Goal: Task Accomplishment & Management: Complete application form

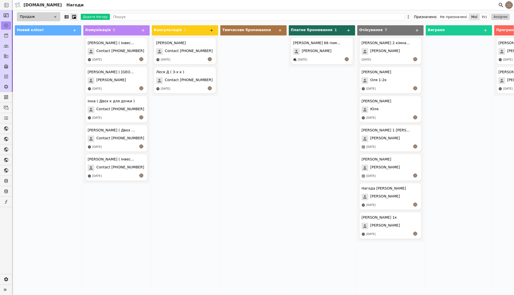
click at [211, 30] on icon at bounding box center [211, 30] width 5 height 5
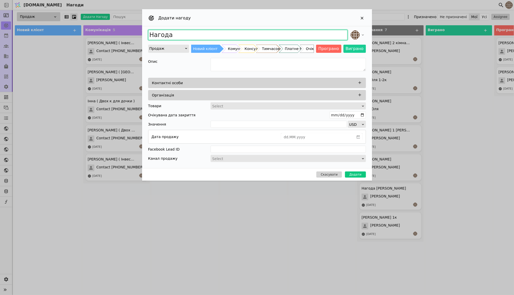
drag, startPoint x: 203, startPoint y: 36, endPoint x: 102, endPoint y: 35, distance: 101.6
click at [102, 35] on div "Додати нагоду Нагода Продаж Новий клієнт Комунікація Консультація Тимчасове бро…" at bounding box center [257, 147] width 514 height 295
type input "[PERSON_NAME] 1к"
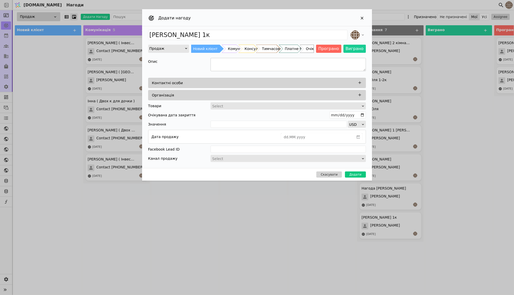
click at [233, 68] on textarea "Add Opportunity" at bounding box center [287, 64] width 155 height 13
type textarea "Провели зустріч, надіслав інформацію у Viber ..."
click at [359, 84] on icon "Add Opportunity" at bounding box center [359, 82] width 5 height 5
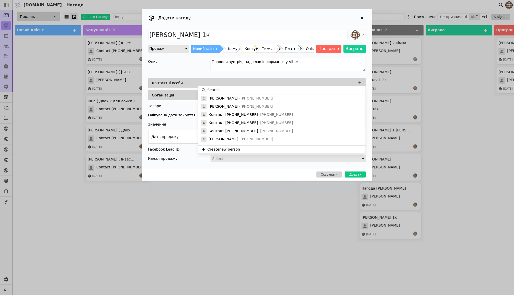
click at [233, 91] on input at bounding box center [284, 90] width 155 height 5
click at [221, 150] on button "Create new person" at bounding box center [281, 150] width 167 height 8
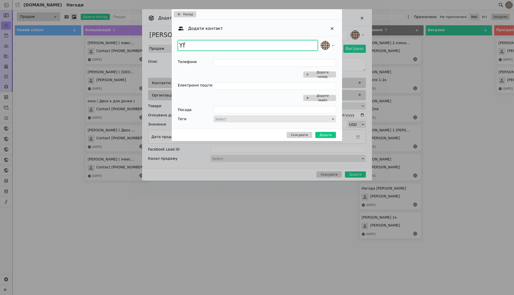
type input "Y"
type input "[PERSON_NAME]"
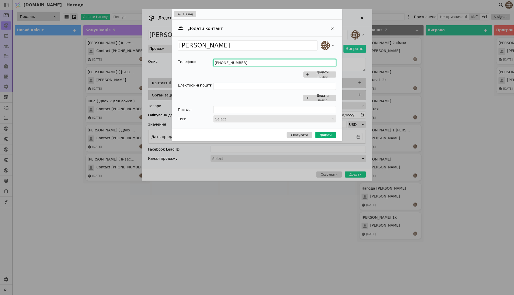
type input "[PHONE_NUMBER]"
click at [324, 135] on button "Додати" at bounding box center [325, 135] width 21 height 6
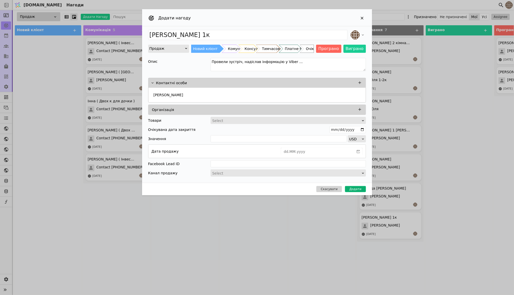
click at [356, 188] on button "Додати" at bounding box center [355, 189] width 21 height 6
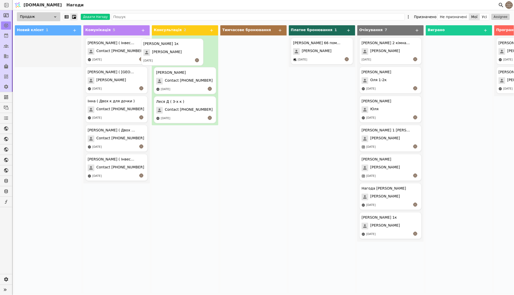
drag, startPoint x: 54, startPoint y: 45, endPoint x: 184, endPoint y: 46, distance: 130.0
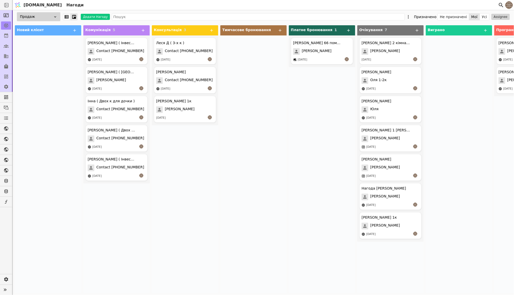
click at [204, 48] on span "Contact [PHONE_NUMBER]" at bounding box center [189, 51] width 48 height 7
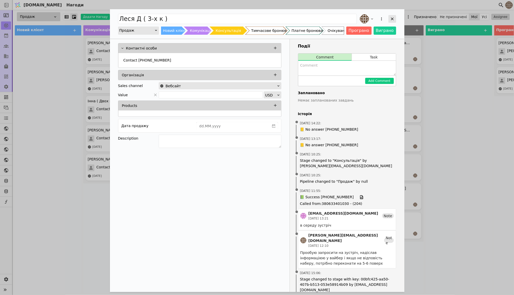
click at [394, 18] on icon "Add Opportunity" at bounding box center [392, 19] width 5 height 5
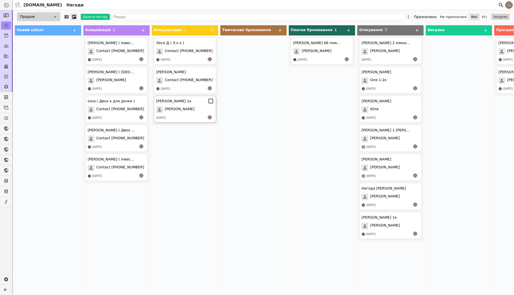
click at [196, 108] on div "[PERSON_NAME]" at bounding box center [185, 109] width 58 height 7
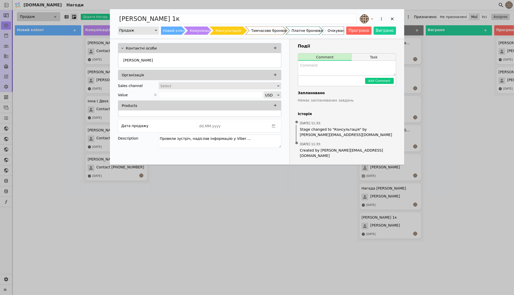
click at [377, 56] on button "Task" at bounding box center [374, 57] width 44 height 7
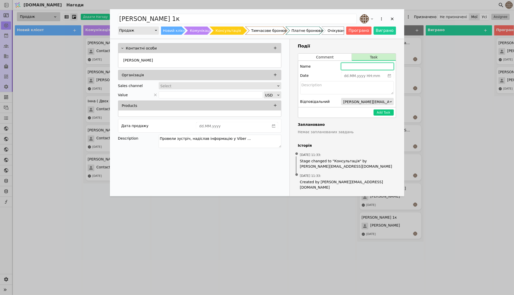
click at [366, 67] on input "Add Opportunity" at bounding box center [367, 66] width 53 height 7
type input "dd.MM.yyyy HH:mm"
click at [371, 77] on input "dd.MM.yyyy HH:mm" at bounding box center [363, 75] width 44 height 7
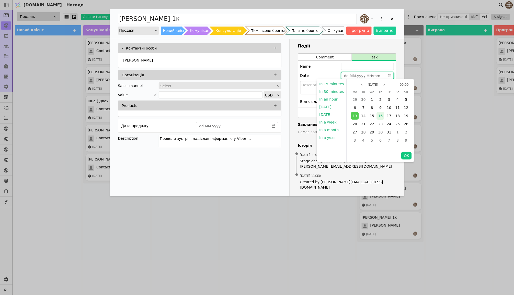
click at [379, 115] on span "16" at bounding box center [380, 116] width 5 height 4
click at [404, 156] on button "OK" at bounding box center [406, 156] width 10 height 8
type input "[DATE] 00:00"
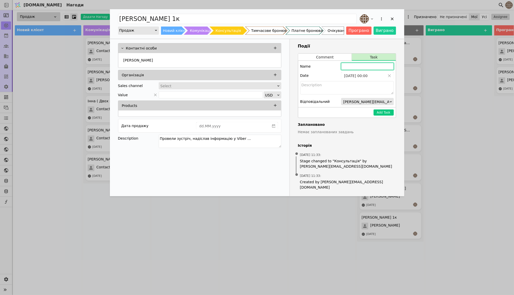
click at [367, 67] on input "Add Opportunity" at bounding box center [367, 66] width 53 height 7
type input "Зателефонувати"
click at [385, 111] on button "Add Task" at bounding box center [383, 113] width 20 height 6
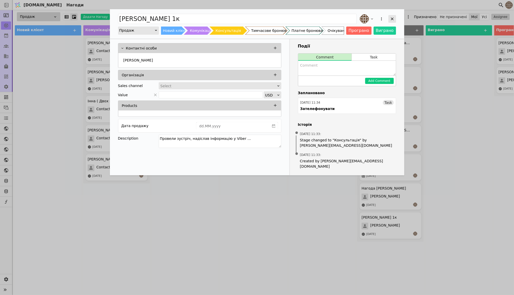
click at [394, 19] on icon "Add Opportunity" at bounding box center [392, 19] width 5 height 5
